Goal: Information Seeking & Learning: Check status

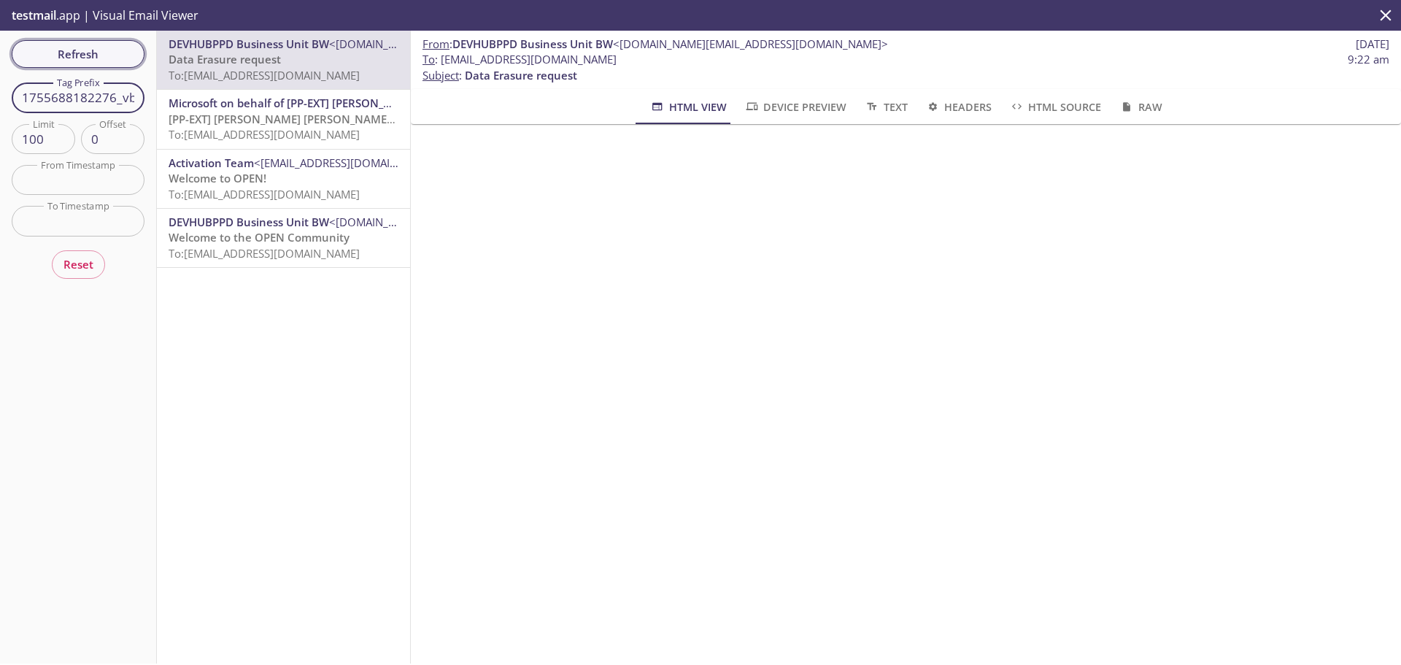
type input "1755688182276_vb5"
click at [114, 56] on span "Refresh" at bounding box center [77, 54] width 109 height 19
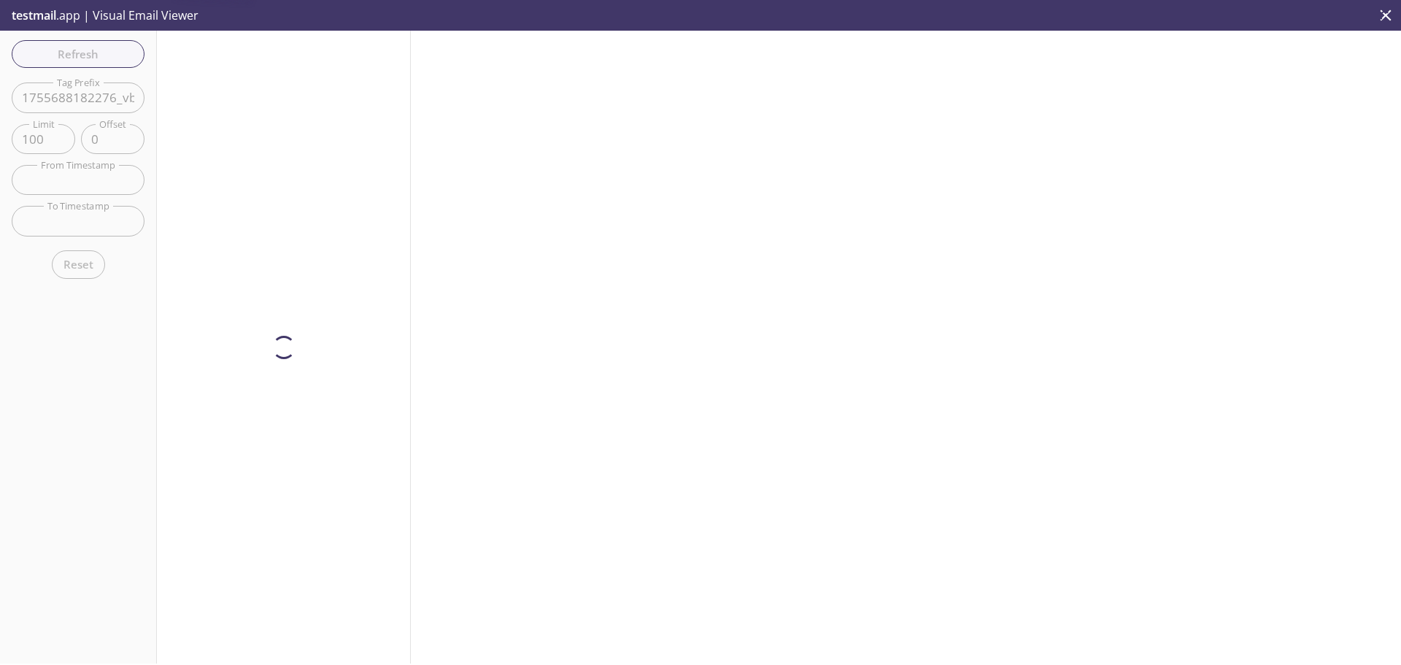
click at [250, 77] on div at bounding box center [284, 347] width 254 height 633
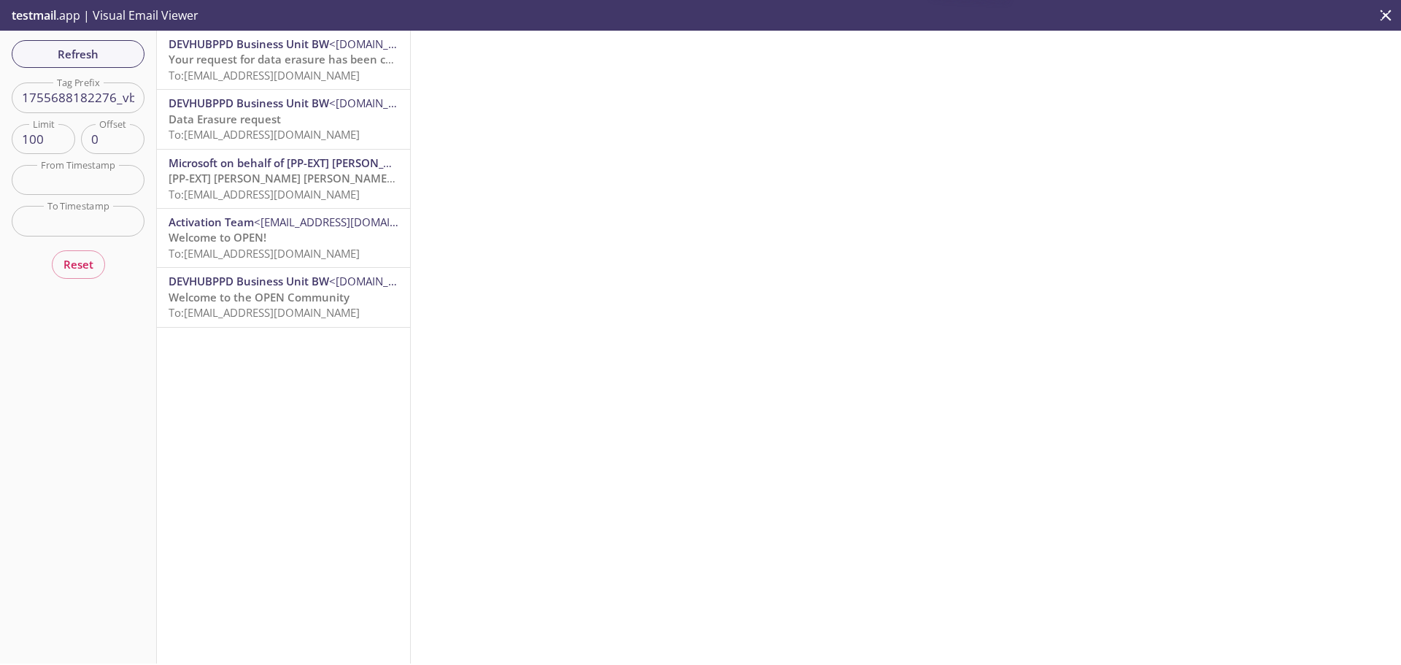
click at [250, 77] on span "To: [EMAIL_ADDRESS][DOMAIN_NAME]" at bounding box center [264, 75] width 191 height 15
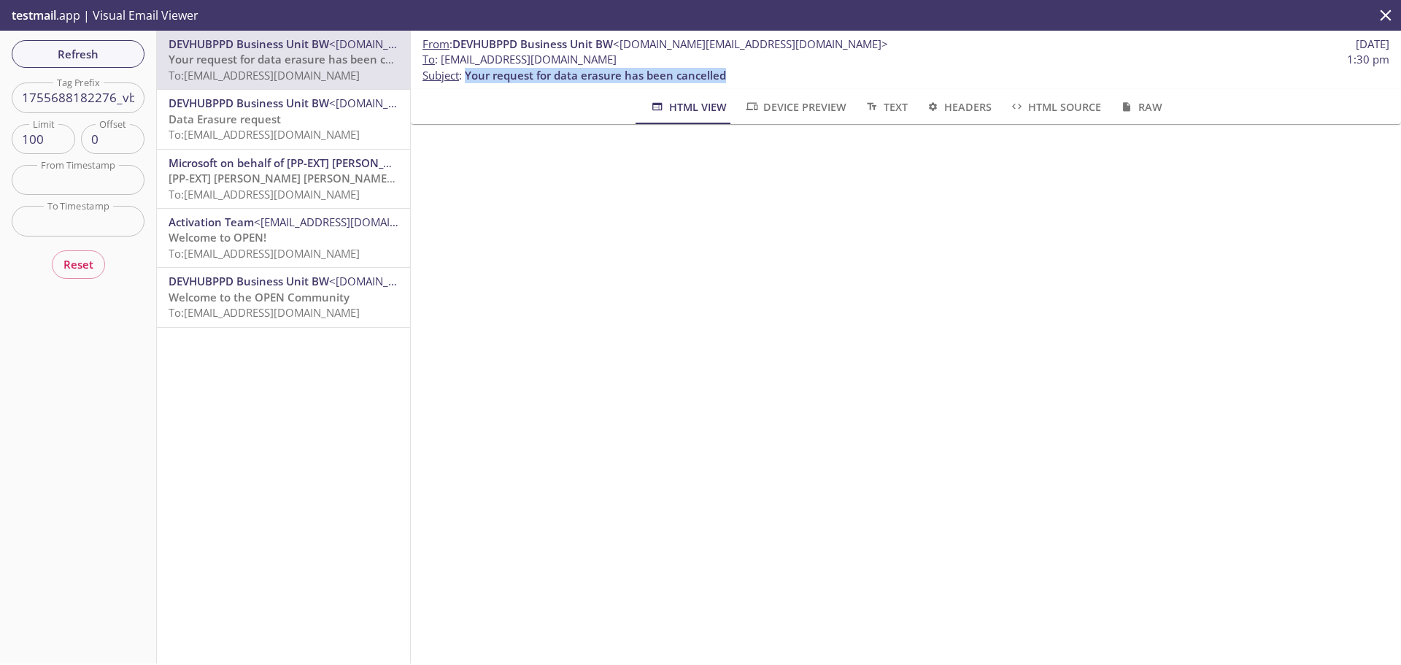
drag, startPoint x: 727, startPoint y: 74, endPoint x: 467, endPoint y: 76, distance: 259.7
click at [467, 76] on p "To : [EMAIL_ADDRESS][DOMAIN_NAME] 1:30 pm Subject : Your request for data erasu…" at bounding box center [905, 67] width 967 height 31
copy span "Your request for data erasure has been cancelled"
click at [727, 77] on p "To : [EMAIL_ADDRESS][DOMAIN_NAME] 1:30 pm Subject : Your request for data erasu…" at bounding box center [905, 67] width 967 height 31
drag, startPoint x: 726, startPoint y: 74, endPoint x: 468, endPoint y: 68, distance: 257.6
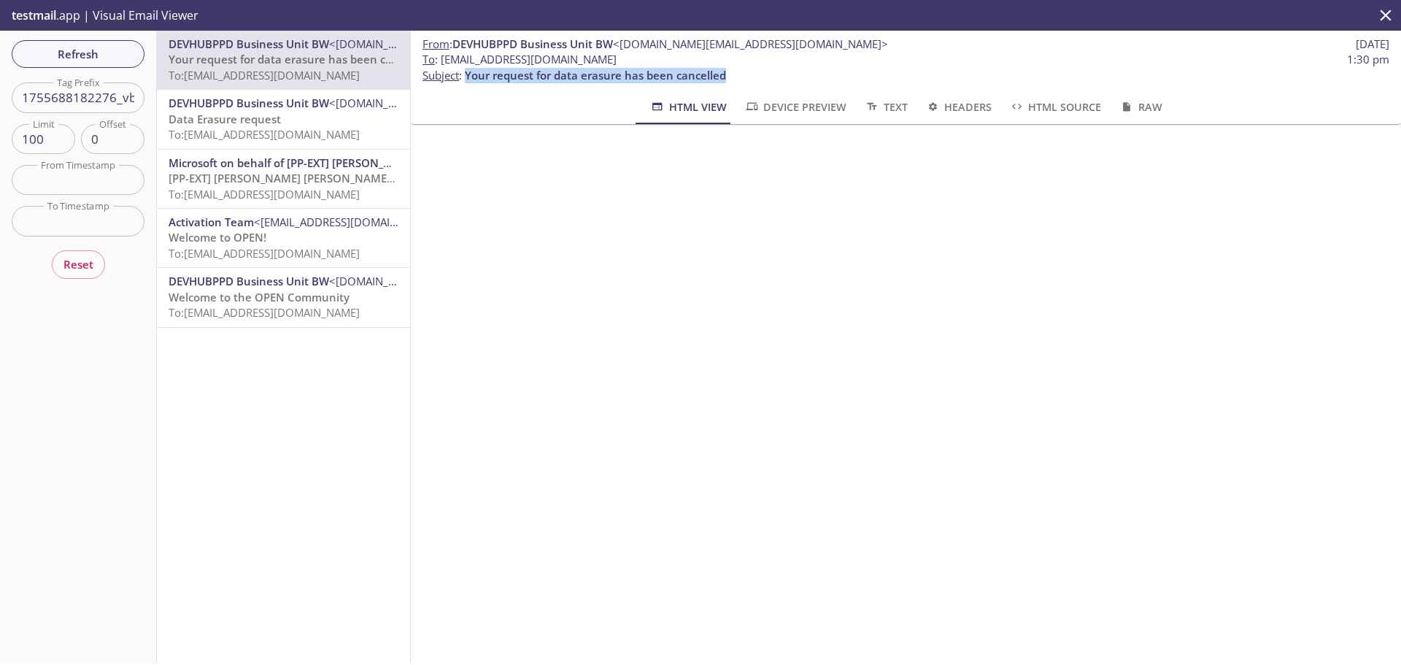
click at [468, 68] on p "To : [EMAIL_ADDRESS][DOMAIN_NAME] 1:30 pm Subject : Your request for data erasu…" at bounding box center [905, 67] width 967 height 31
